Goal: Find specific page/section: Find specific page/section

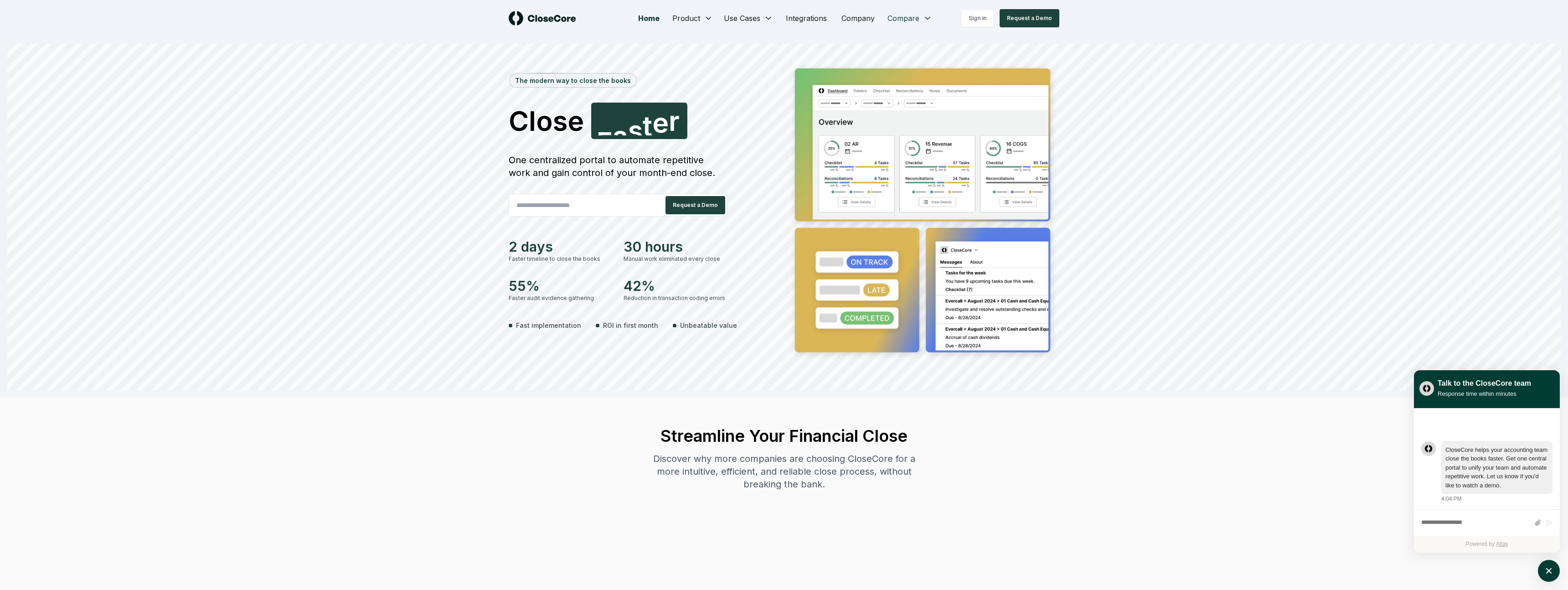
click at [540, 11] on img at bounding box center [543, 18] width 68 height 14
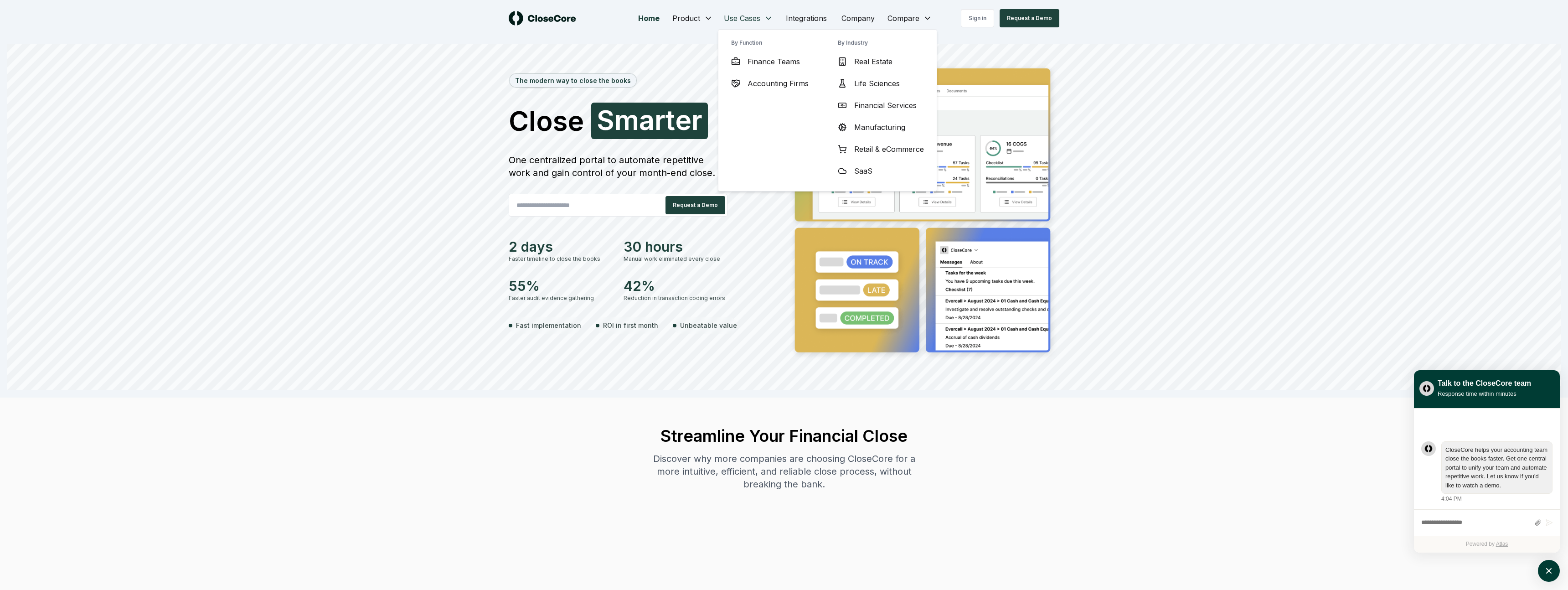
click at [771, 81] on span "Accounting Firms" at bounding box center [778, 83] width 62 height 11
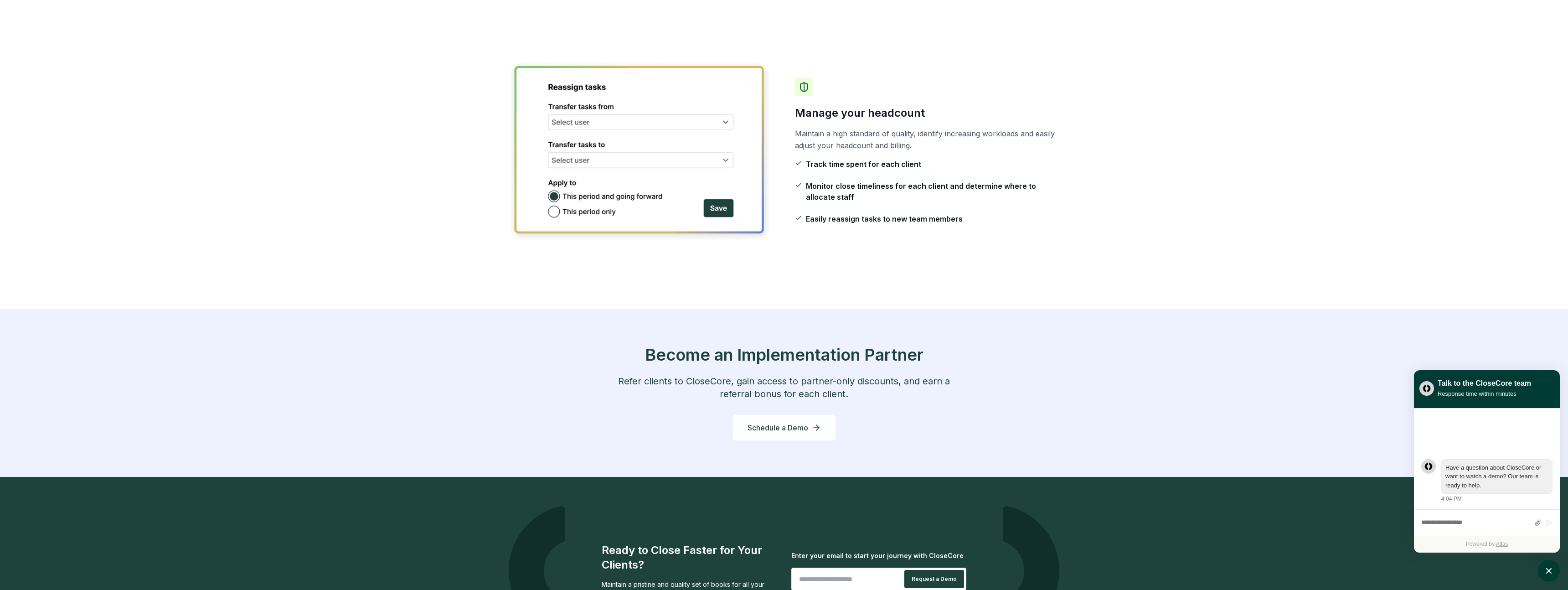
scroll to position [1273, 0]
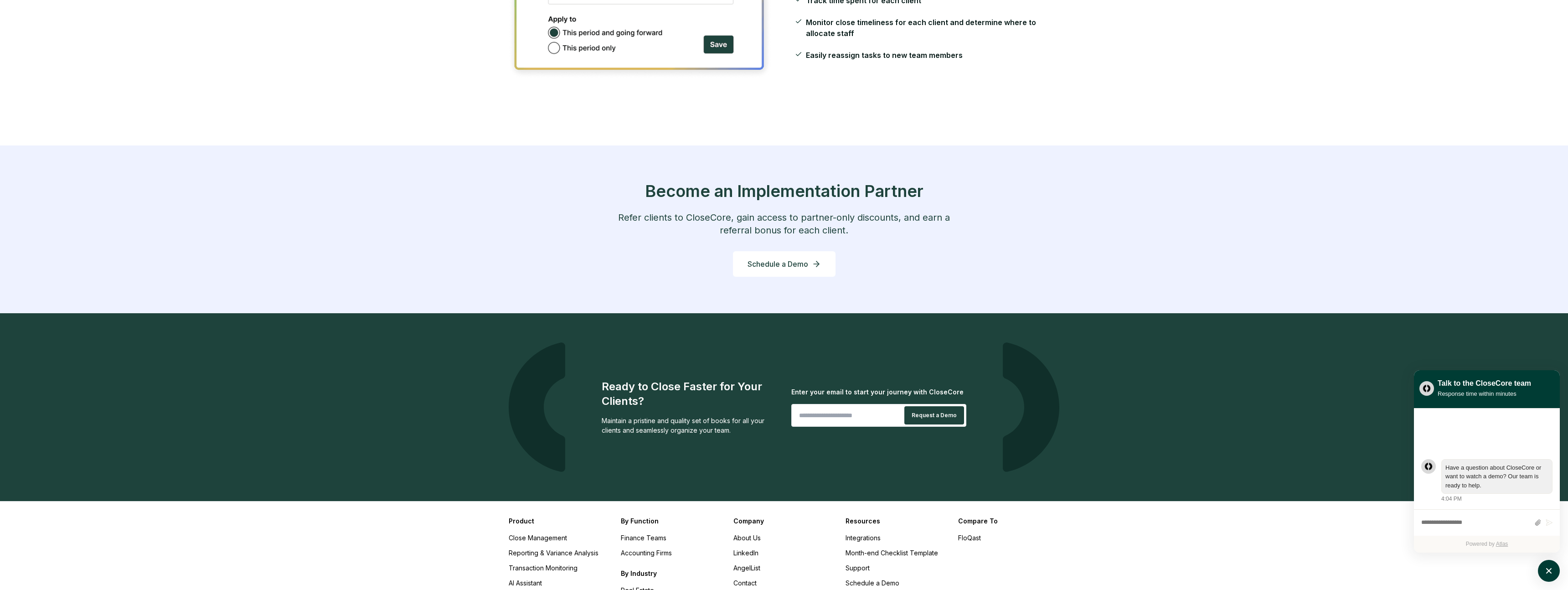
click at [822, 516] on div "Company About Us LinkedIn AngelList Contact" at bounding box center [784, 593] width 102 height 154
